Goal: Task Accomplishment & Management: Manage account settings

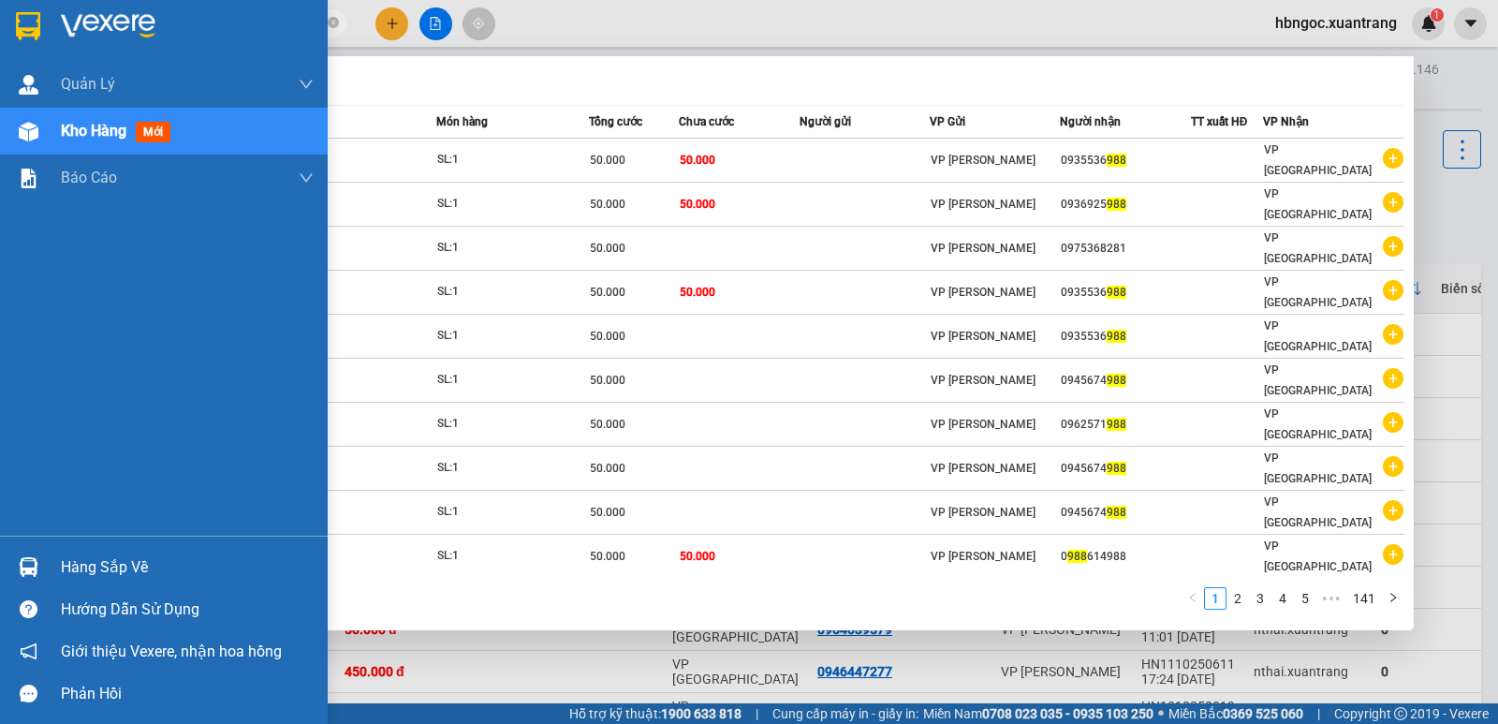
click at [15, 29] on section "Kết quả [PERSON_NAME] ( 1405 ) Bộ lọc Mã ĐH Trạng thái Món hàng [PERSON_NAME] […" at bounding box center [749, 362] width 1498 height 724
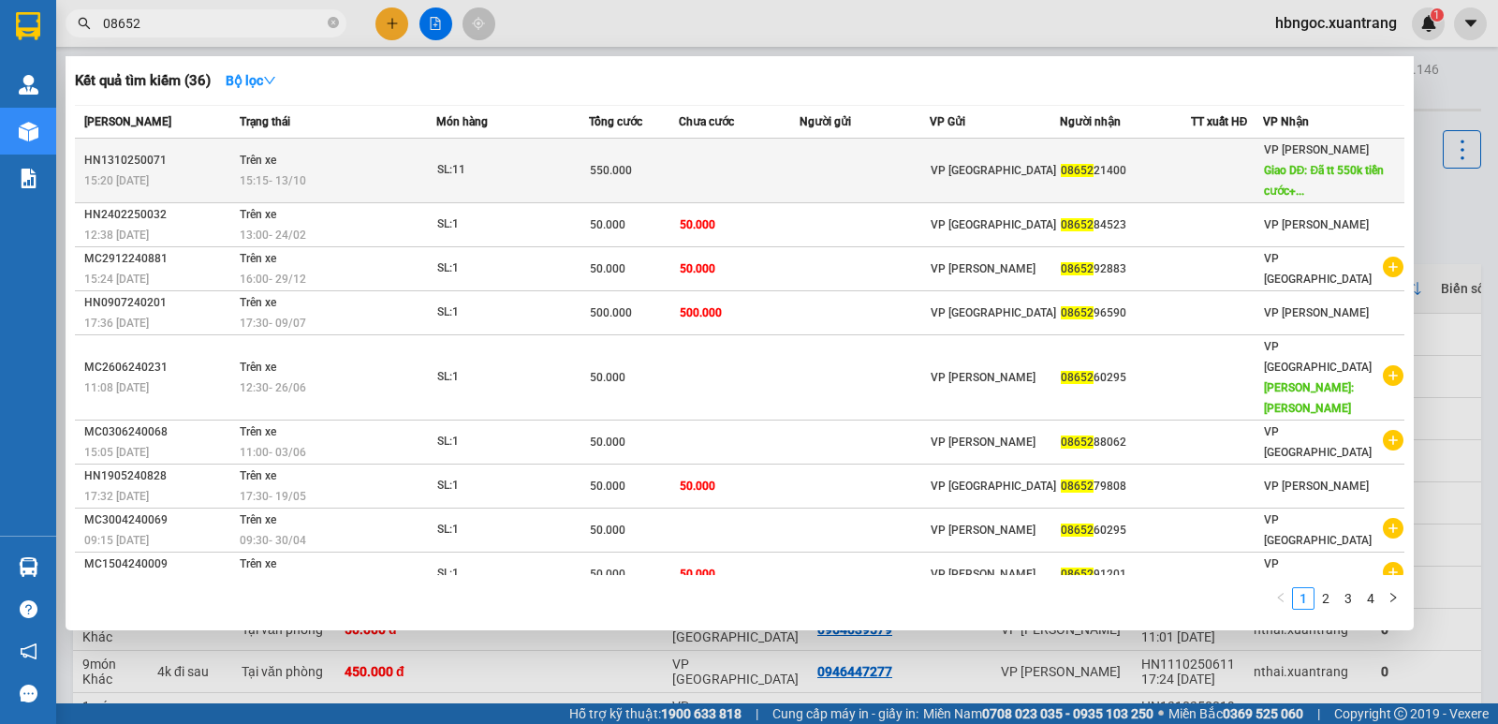
type input "08652"
click at [333, 170] on div "15:15 [DATE]" at bounding box center [337, 180] width 195 height 21
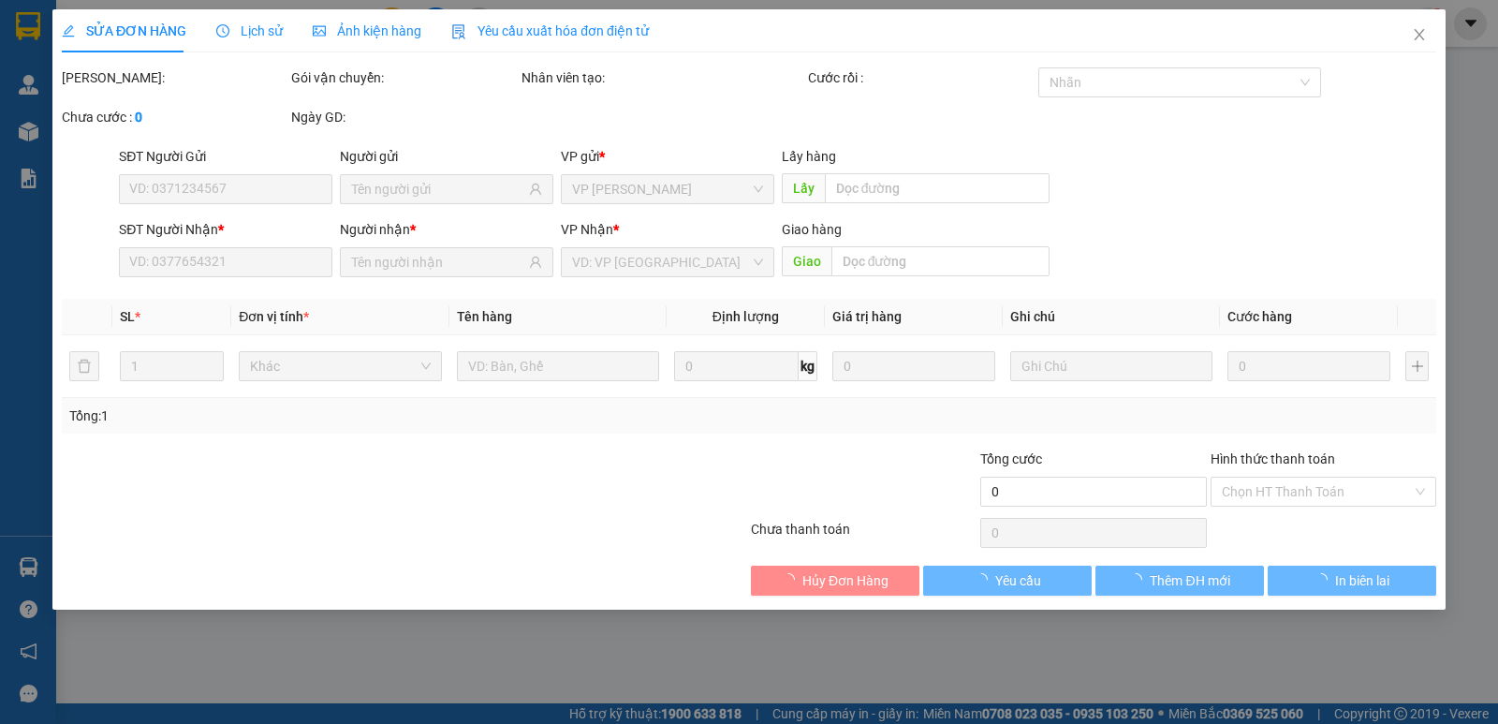
type input "0865221400"
type input "Đã tt 550k tiền cước+300k tiền ship tận nơi"
type input "550.000"
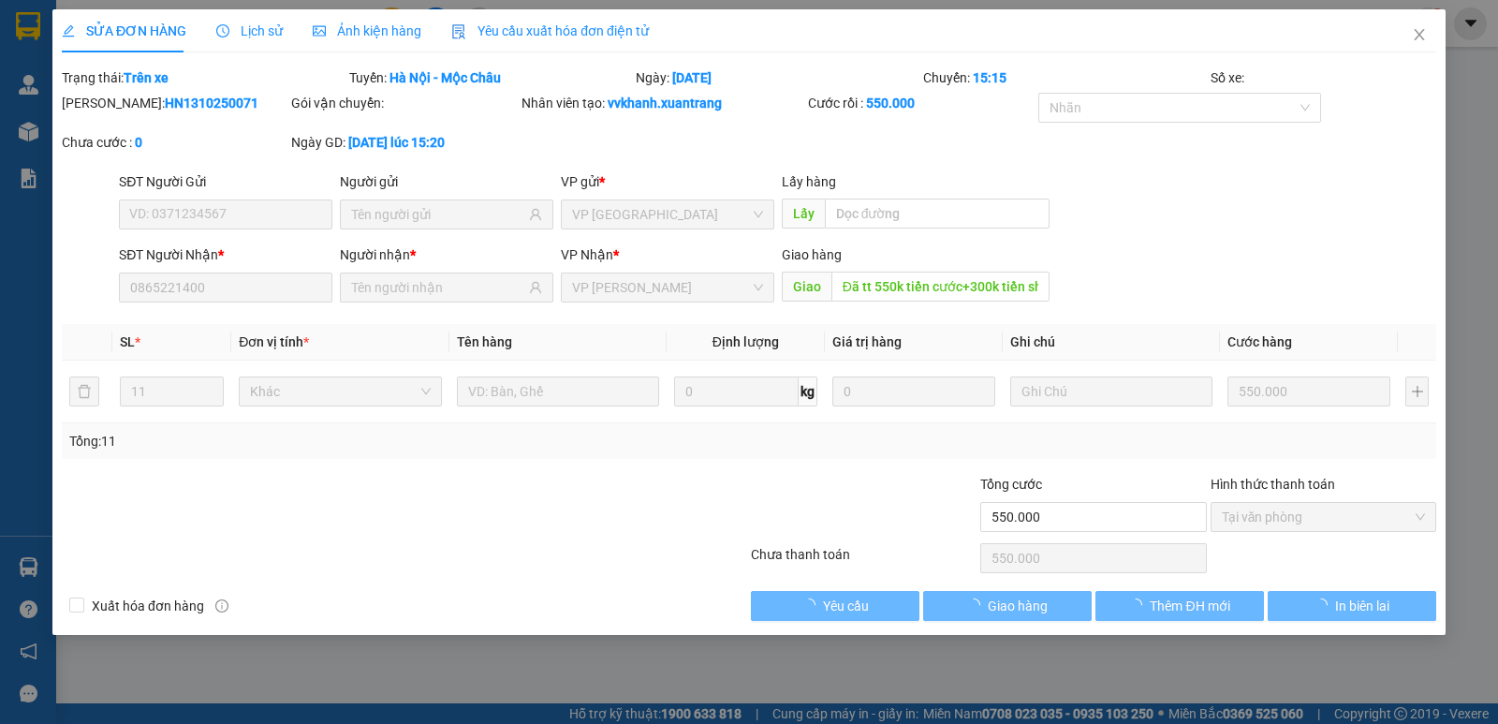
click at [362, 31] on span "Ảnh kiện hàng" at bounding box center [367, 30] width 109 height 15
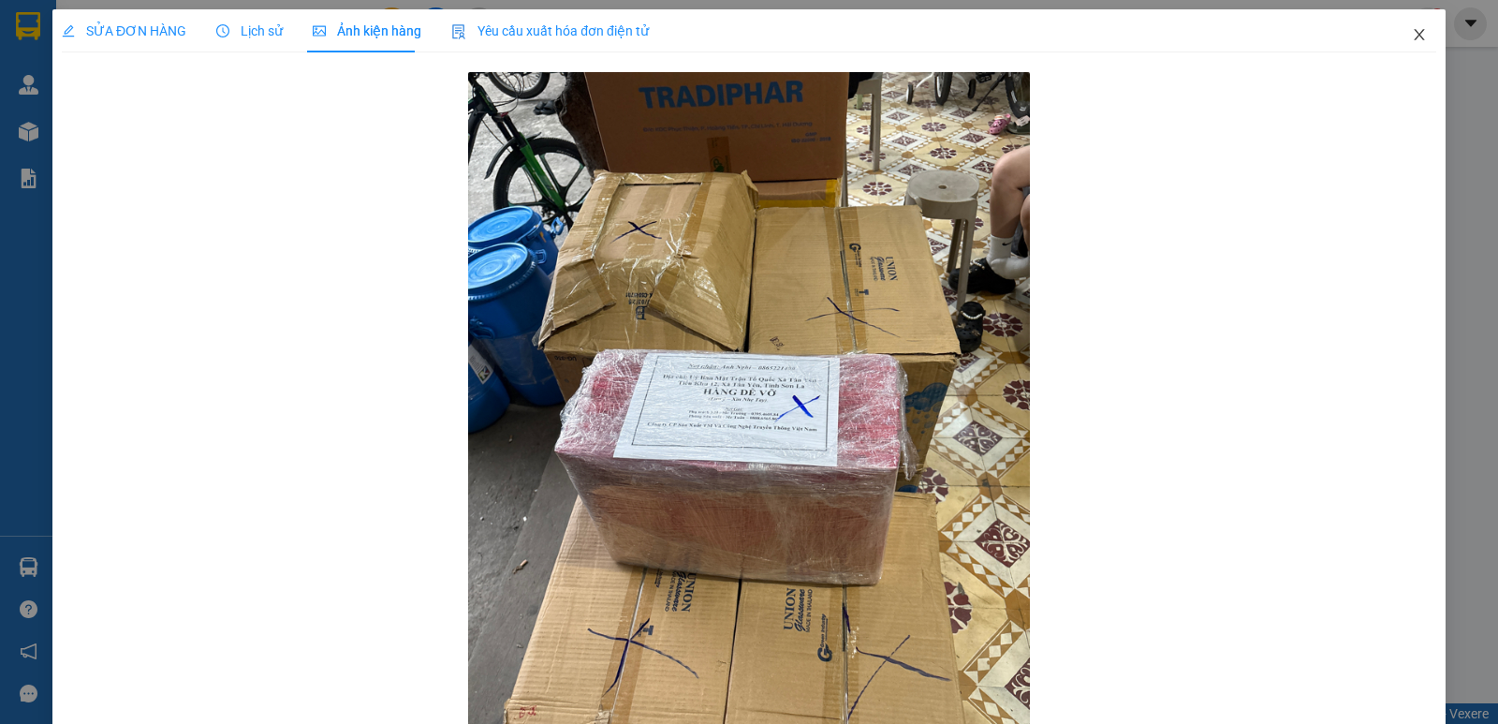
drag, startPoint x: 1408, startPoint y: 30, endPoint x: 351, endPoint y: 10, distance: 1057.1
click at [1412, 30] on icon "close" at bounding box center [1419, 34] width 15 height 15
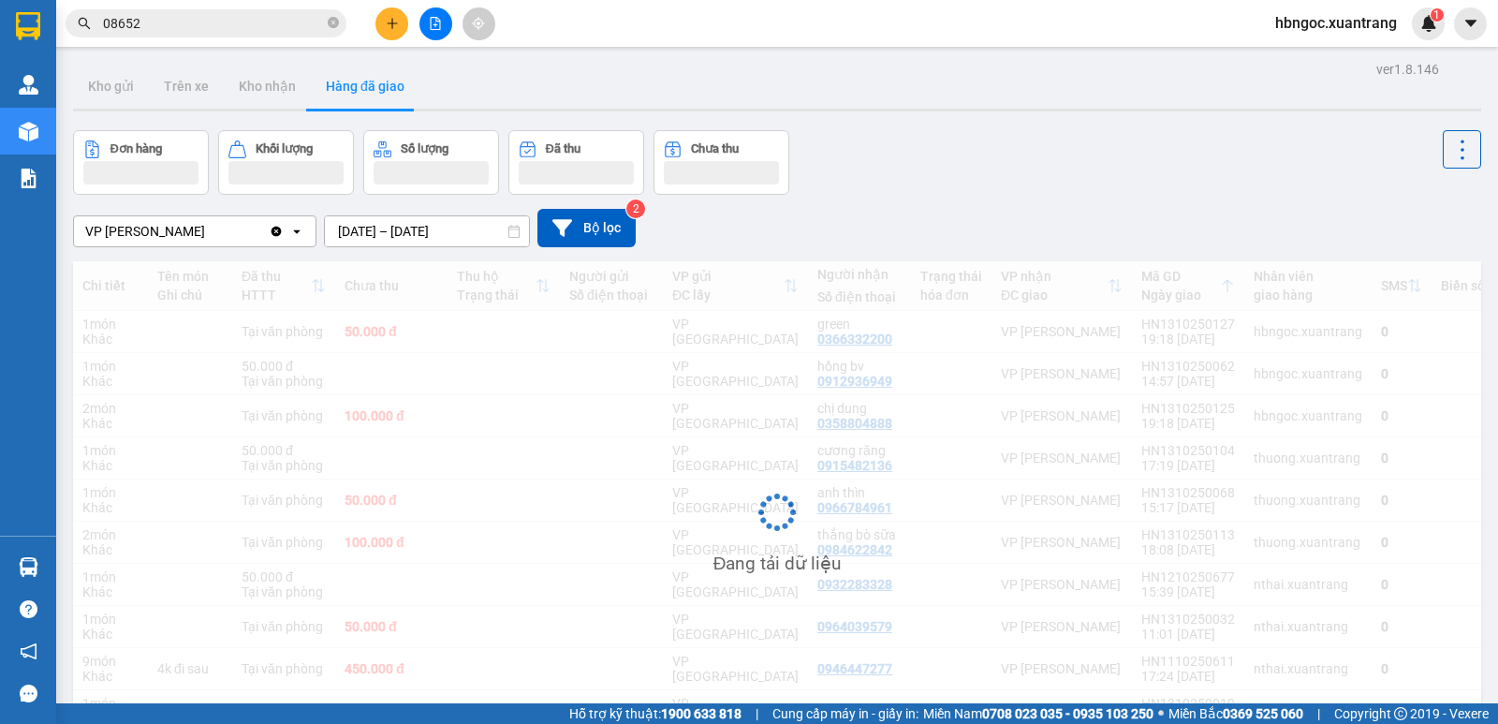
click at [226, 31] on input "08652" at bounding box center [213, 23] width 221 height 21
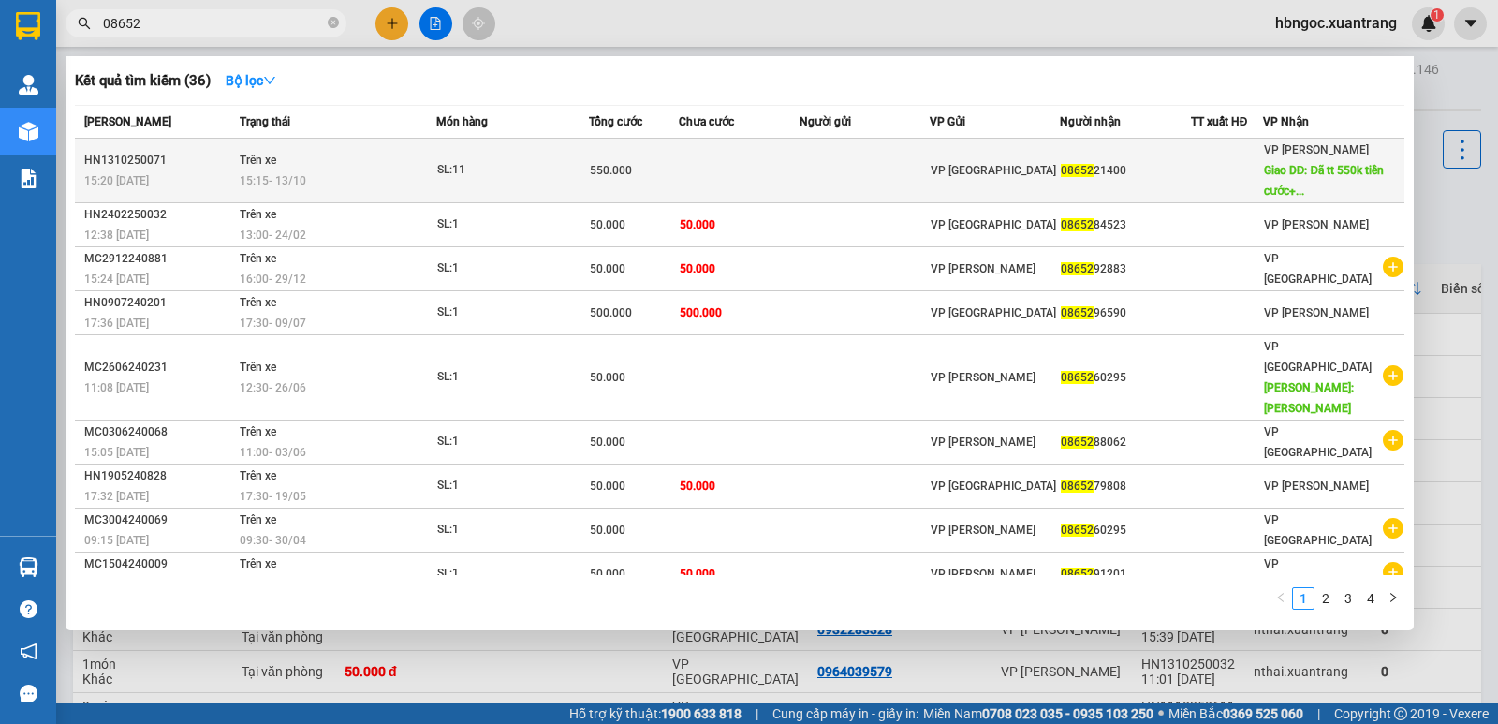
click at [372, 167] on td "Trên xe 15:15 [DATE]" at bounding box center [335, 171] width 200 height 65
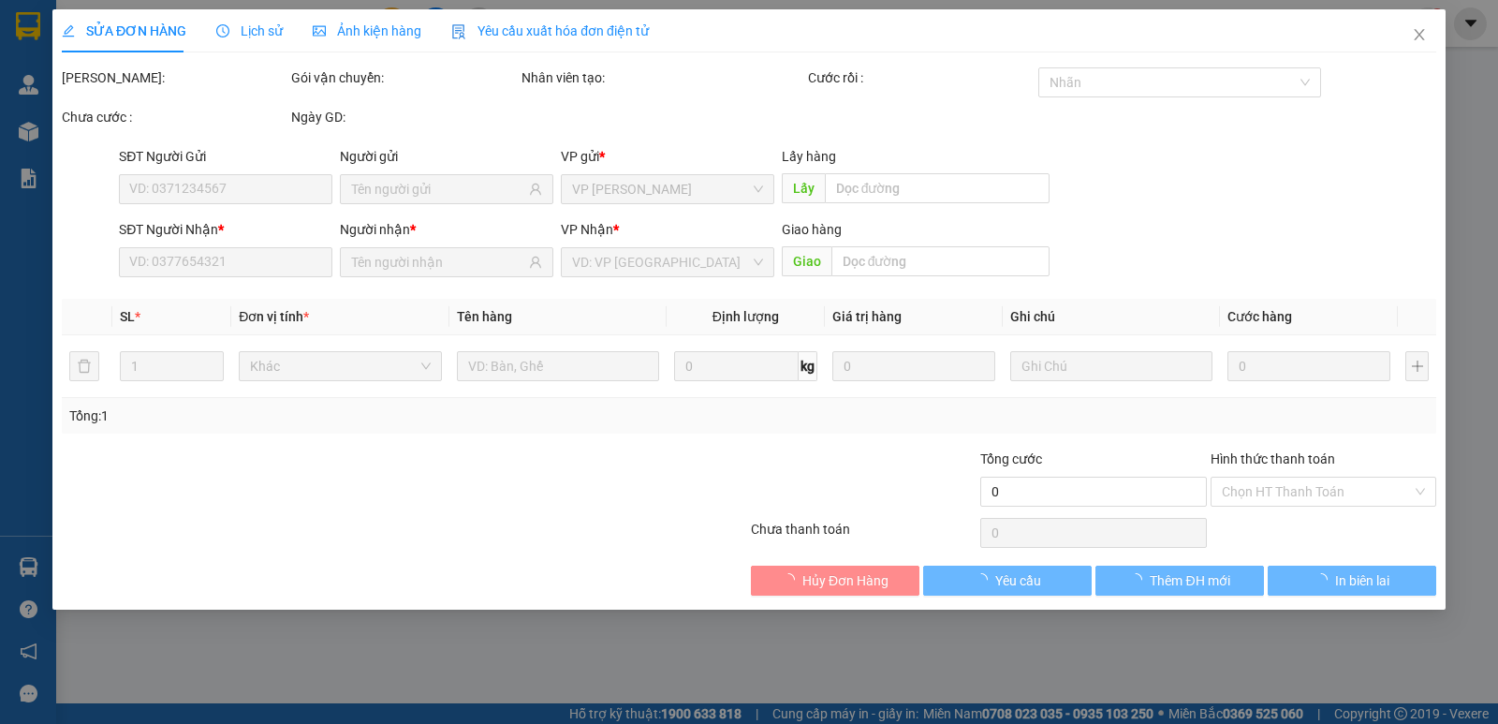
type input "0865221400"
type input "Đã tt 550k tiền cước+300k tiền ship tận nơi"
type input "550.000"
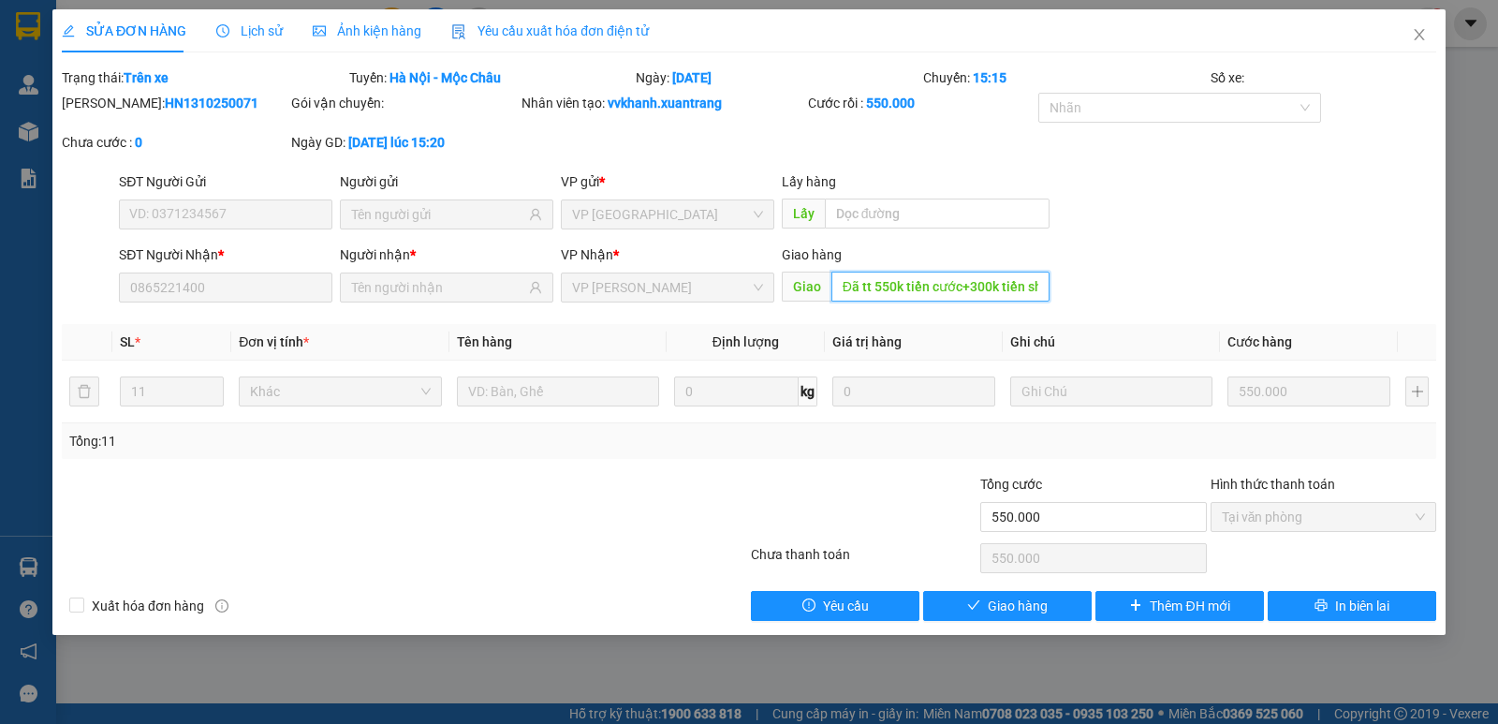
click at [1040, 293] on input "Đã tt 550k tiền cước+300k tiền ship tận nơi" at bounding box center [940, 286] width 219 height 30
